Goal: Task Accomplishment & Management: Use online tool/utility

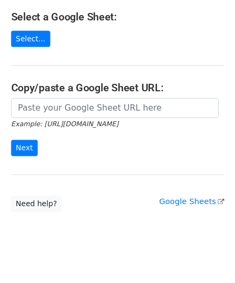
scroll to position [139, 0]
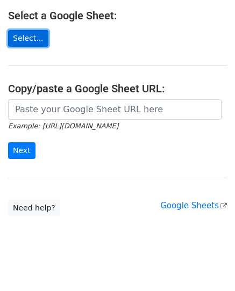
click at [32, 30] on link "Select..." at bounding box center [28, 38] width 40 height 17
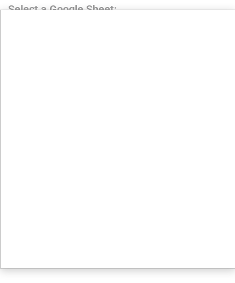
scroll to position [147, 0]
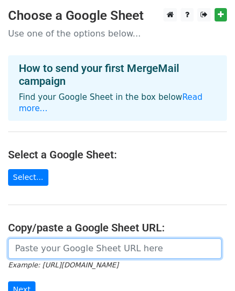
click at [53, 239] on input "url" at bounding box center [114, 249] width 213 height 20
paste input "https://docs.google.com/spreadsheets/d/1yG-KYgStnvBMu62NOu3SbdlFWd-9I07BNXPowMa…"
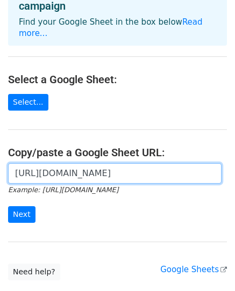
scroll to position [107, 0]
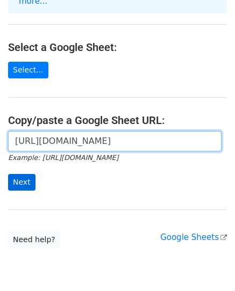
type input "https://docs.google.com/spreadsheets/d/1yG-KYgStnvBMu62NOu3SbdlFWd-9I07BNXPowMa…"
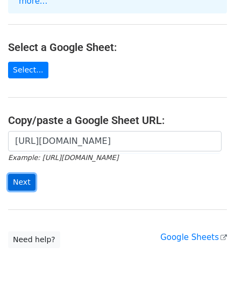
click at [20, 174] on input "Next" at bounding box center [21, 182] width 27 height 17
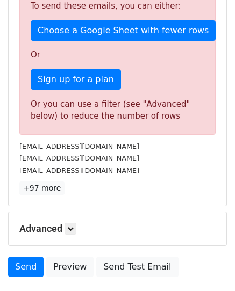
scroll to position [379, 0]
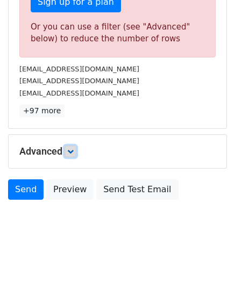
click at [74, 154] on icon at bounding box center [70, 151] width 6 height 6
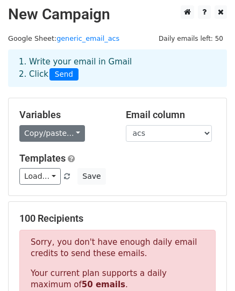
scroll to position [0, 0]
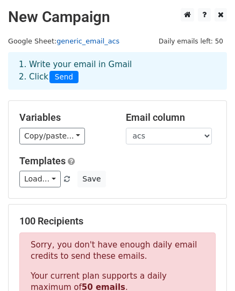
click at [97, 43] on link "generic_email_acs" at bounding box center [87, 41] width 63 height 8
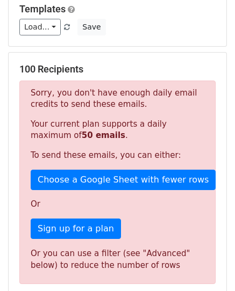
scroll to position [161, 0]
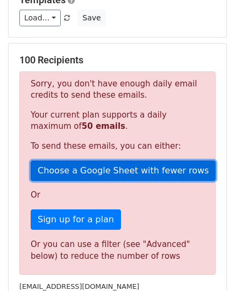
click at [151, 170] on link "Choose a Google Sheet with fewer rows" at bounding box center [123, 171] width 185 height 20
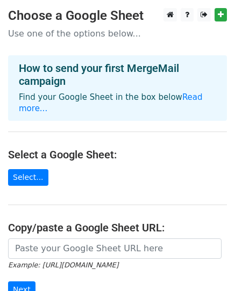
scroll to position [54, 0]
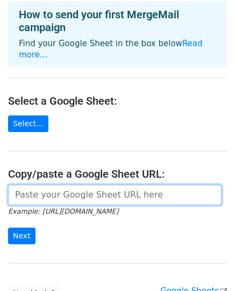
click at [70, 185] on input "url" at bounding box center [114, 195] width 213 height 20
paste input "[URL][DOMAIN_NAME]"
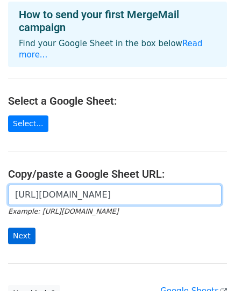
type input "https://docs.google.com/spreadsheets/d/1yG-KYgStnvBMu62NOu3SbdlFWd-9I07BNXPowMa…"
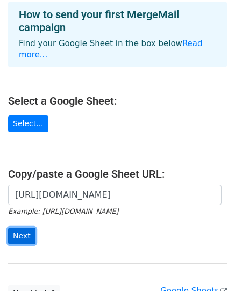
click at [26, 230] on input "Next" at bounding box center [21, 236] width 27 height 17
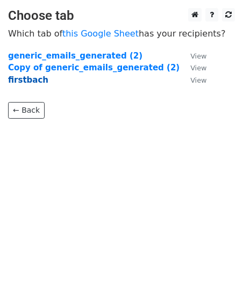
click at [35, 80] on strong "firstbach" at bounding box center [28, 80] width 40 height 10
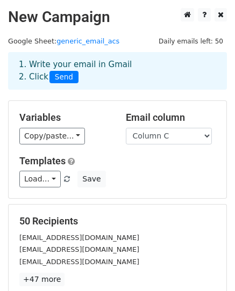
scroll to position [54, 0]
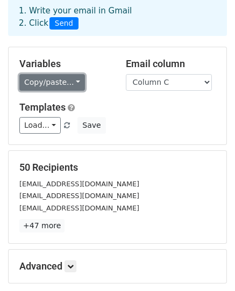
click at [68, 84] on link "Copy/paste..." at bounding box center [52, 82] width 66 height 17
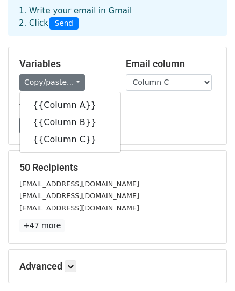
click at [118, 69] on div "Email column Column A Column B Column C" at bounding box center [171, 74] width 106 height 33
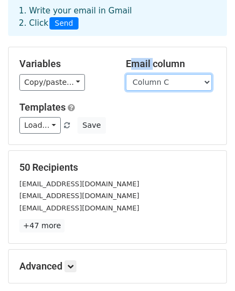
drag, startPoint x: 130, startPoint y: 76, endPoint x: 179, endPoint y: 102, distance: 55.7
click at [141, 84] on select "Column A Column B Column C" at bounding box center [169, 82] width 86 height 17
click at [159, 93] on div "Variables Copy/paste... {{Column A}} {{Column B}} {{Column C}} Email column Col…" at bounding box center [118, 95] width 218 height 97
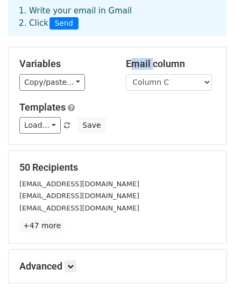
click at [178, 102] on div "Variables Copy/paste... {{Column A}} {{Column B}} {{Column C}} Email column Col…" at bounding box center [118, 95] width 218 height 97
click at [167, 111] on h5 "Templates" at bounding box center [117, 108] width 196 height 12
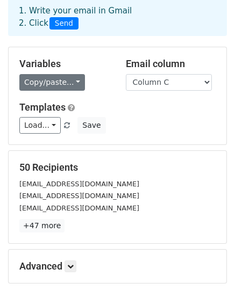
drag, startPoint x: 146, startPoint y: 112, endPoint x: 49, endPoint y: 75, distance: 103.6
click at [70, 90] on div "Variables Copy/paste... {{Column A}} {{Column B}} {{Column C}} Email column Col…" at bounding box center [118, 95] width 218 height 97
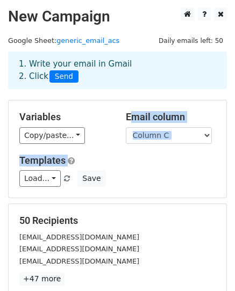
scroll to position [0, 0]
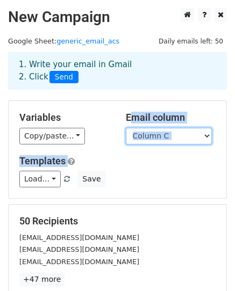
click at [161, 134] on select "Column A Column B Column C" at bounding box center [169, 136] width 86 height 17
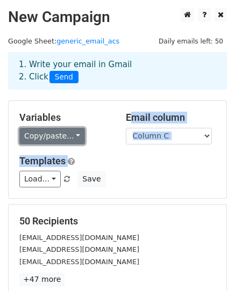
click at [64, 141] on link "Copy/paste..." at bounding box center [52, 136] width 66 height 17
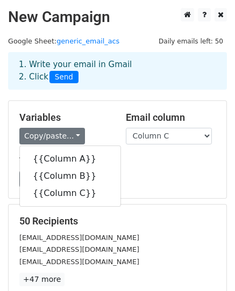
click at [98, 125] on div "Variables Copy/paste... {{Column A}} {{Column B}} {{Column C}}" at bounding box center [64, 128] width 106 height 33
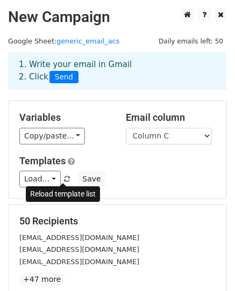
click at [64, 177] on span at bounding box center [67, 179] width 6 height 7
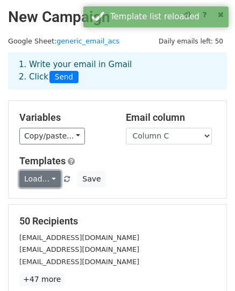
click at [49, 180] on link "Load..." at bounding box center [39, 179] width 41 height 17
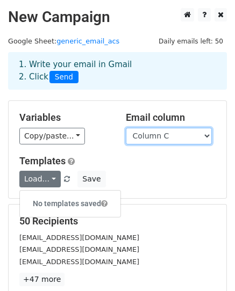
click at [160, 140] on select "Column A Column B Column C" at bounding box center [169, 136] width 86 height 17
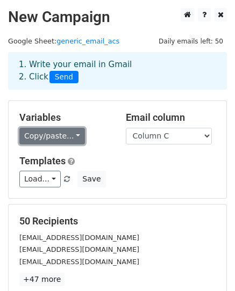
click at [77, 138] on link "Copy/paste..." at bounding box center [52, 136] width 66 height 17
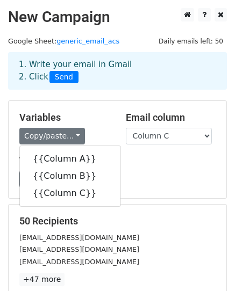
click at [88, 116] on h5 "Variables" at bounding box center [64, 118] width 90 height 12
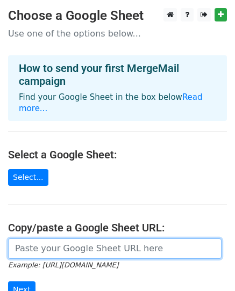
click at [77, 239] on input "url" at bounding box center [114, 249] width 213 height 20
paste input "https://docs.google.com/spreadsheets/d/1yG-KYgStnvBMu62NOu3SbdlFWd-9I07BNXPowMa…"
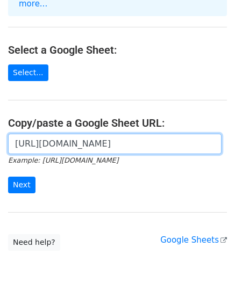
scroll to position [107, 0]
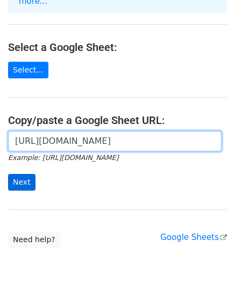
type input "https://docs.google.com/spreadsheets/d/1yG-KYgStnvBMu62NOu3SbdlFWd-9I07BNXPowMa…"
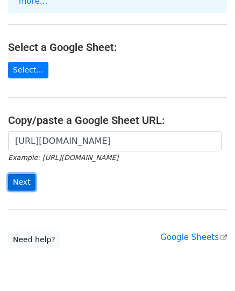
scroll to position [0, 0]
click at [32, 177] on input "Next" at bounding box center [21, 182] width 27 height 17
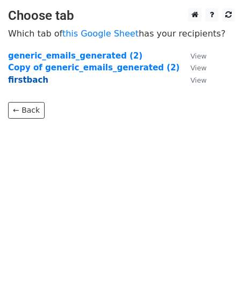
click at [20, 83] on strong "firstbach" at bounding box center [28, 80] width 40 height 10
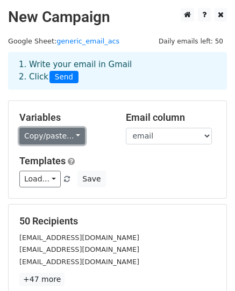
click at [62, 131] on link "Copy/paste..." at bounding box center [52, 136] width 66 height 17
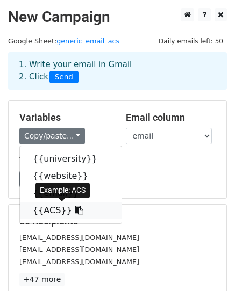
click at [38, 213] on link "{{ACS}}" at bounding box center [71, 210] width 102 height 17
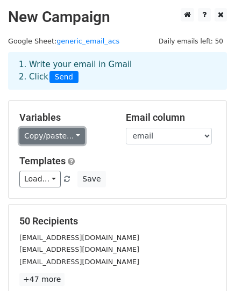
click at [39, 131] on link "Copy/paste..." at bounding box center [52, 136] width 66 height 17
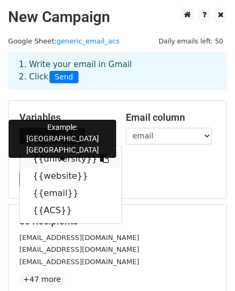
click at [48, 161] on link "{{university}}" at bounding box center [71, 158] width 102 height 17
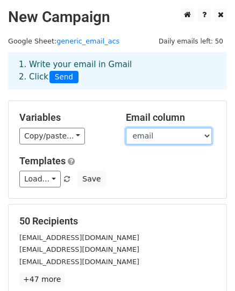
click at [148, 132] on select "university website email ACS" at bounding box center [169, 136] width 86 height 17
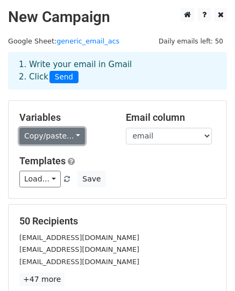
click at [72, 135] on link "Copy/paste..." at bounding box center [52, 136] width 66 height 17
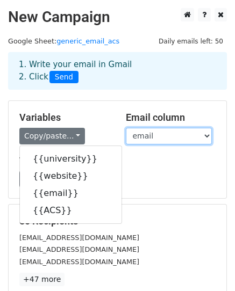
click at [172, 134] on select "university website email ACS" at bounding box center [169, 136] width 86 height 17
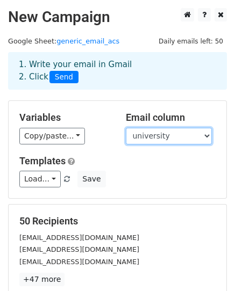
click at [126, 128] on select "university website email ACS" at bounding box center [169, 136] width 86 height 17
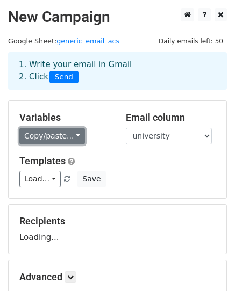
click at [75, 134] on link "Copy/paste..." at bounding box center [52, 136] width 66 height 17
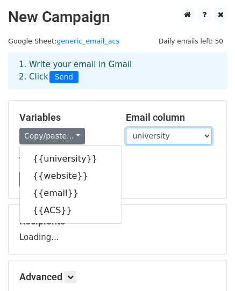
click at [151, 133] on select "university website email ACS" at bounding box center [169, 136] width 86 height 17
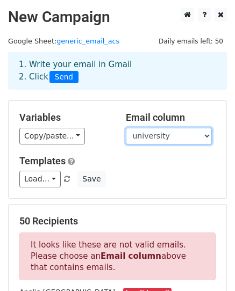
scroll to position [54, 0]
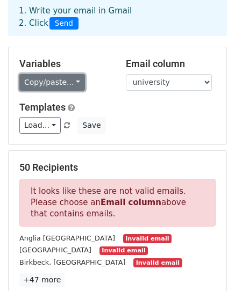
click at [43, 85] on link "Copy/paste..." at bounding box center [52, 82] width 66 height 17
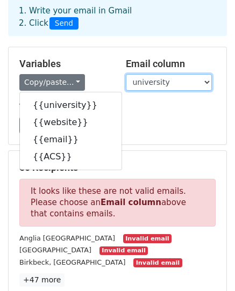
click at [157, 86] on select "university website email ACS" at bounding box center [169, 82] width 86 height 17
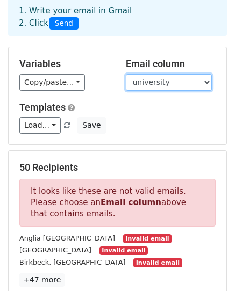
select select "email"
click at [126, 74] on select "university website email ACS" at bounding box center [169, 82] width 86 height 17
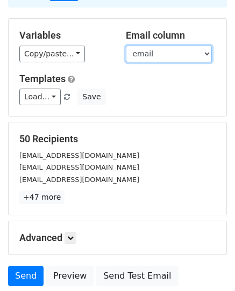
scroll to position [107, 0]
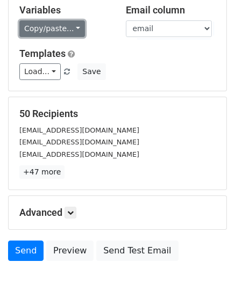
click at [67, 33] on link "Copy/paste..." at bounding box center [52, 28] width 66 height 17
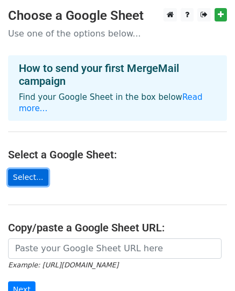
click at [26, 169] on link "Select..." at bounding box center [28, 177] width 40 height 17
